Goal: Transaction & Acquisition: Download file/media

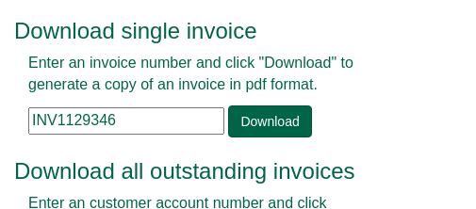
scroll to position [94, 0]
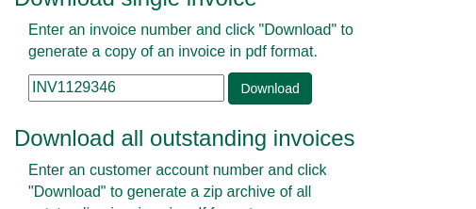
drag, startPoint x: 120, startPoint y: 90, endPoint x: -147, endPoint y: 101, distance: 267.0
click at [0, 101] on html "Invoice tools Download single invoice Enter an invoice number and click "Downlo…" at bounding box center [238, 138] width 476 height 465
paste input "I370382"
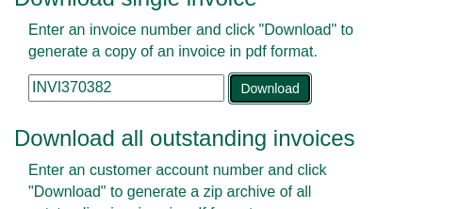
click at [269, 84] on link "Download" at bounding box center [269, 89] width 83 height 32
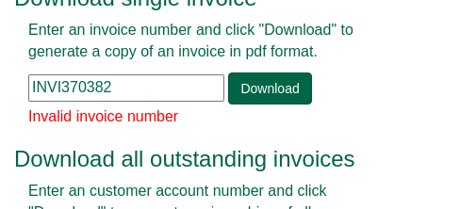
click at [148, 92] on input "INVI370382" at bounding box center [126, 87] width 196 height 27
drag, startPoint x: 130, startPoint y: 85, endPoint x: 31, endPoint y: 91, distance: 99.2
click at [17, 91] on div "Enter an invoice number and click "Download" to generate a copy of an invoice i…" at bounding box center [202, 62] width 377 height 85
paste input "DEPA001"
drag, startPoint x: 98, startPoint y: 92, endPoint x: -44, endPoint y: 89, distance: 142.4
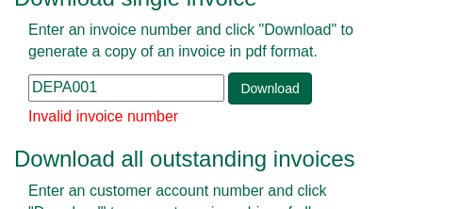
click at [0, 89] on html "Invoice tools Download single invoice Enter an invoice number and click "Downlo…" at bounding box center [238, 149] width 476 height 486
paste input "INV1360649"
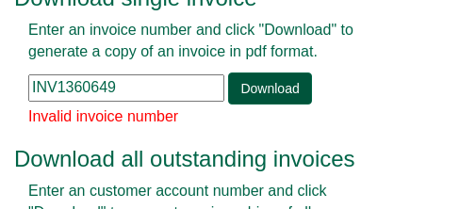
type input "INV1360649"
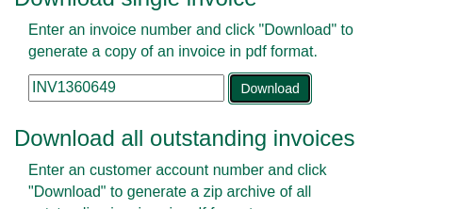
click at [274, 90] on link "Download" at bounding box center [269, 89] width 83 height 32
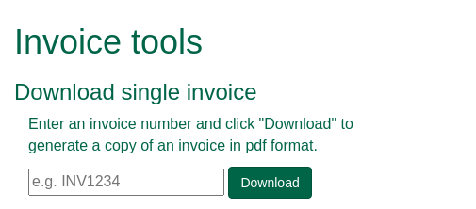
click at [155, 187] on input "text" at bounding box center [126, 182] width 196 height 27
click at [154, 179] on input "text" at bounding box center [126, 182] width 196 height 27
click at [154, 175] on input "text" at bounding box center [126, 182] width 196 height 27
paste input "INV1360649"
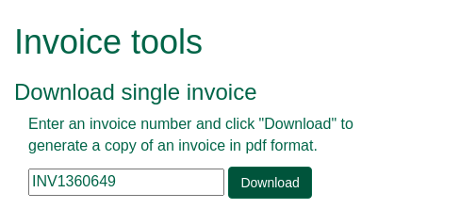
type input "INV1360649"
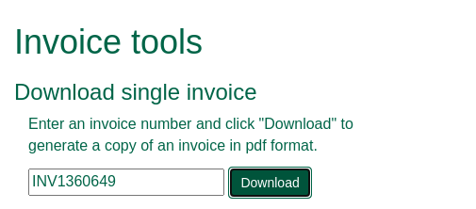
click at [268, 189] on link "Download" at bounding box center [269, 183] width 83 height 32
